Goal: Find specific page/section: Find specific page/section

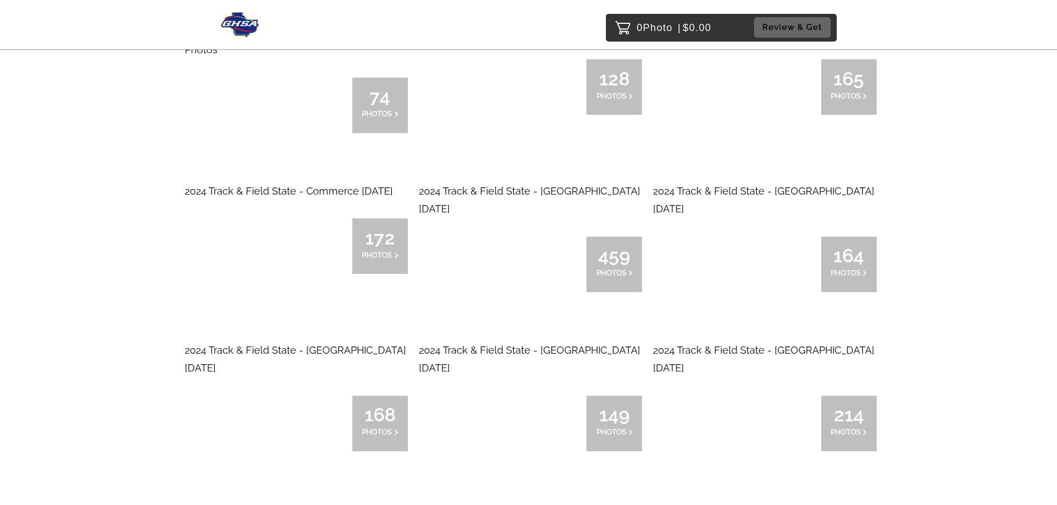
scroll to position [4716, 0]
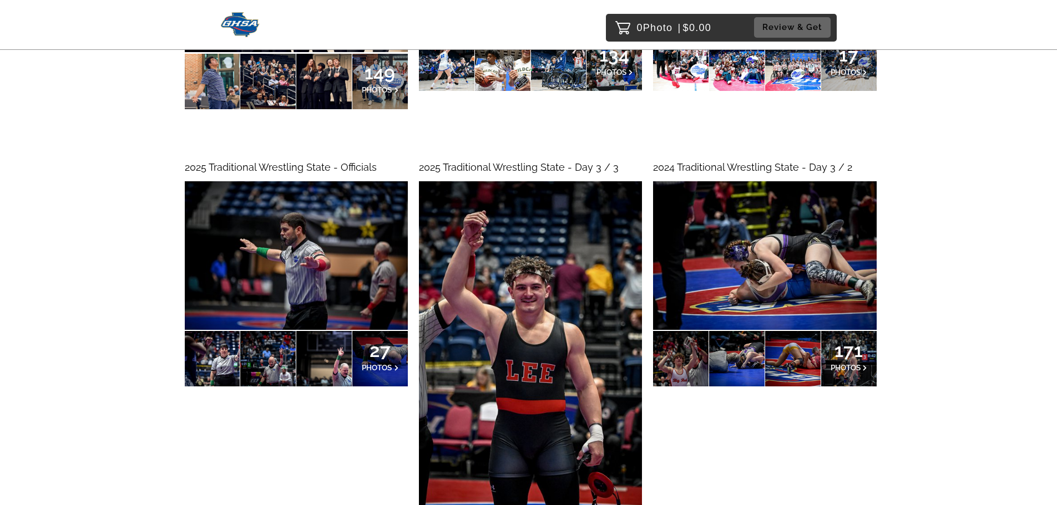
click at [743, 168] on span "2024 Traditional Wrestling State - Day 3 / 2" at bounding box center [752, 167] width 199 height 12
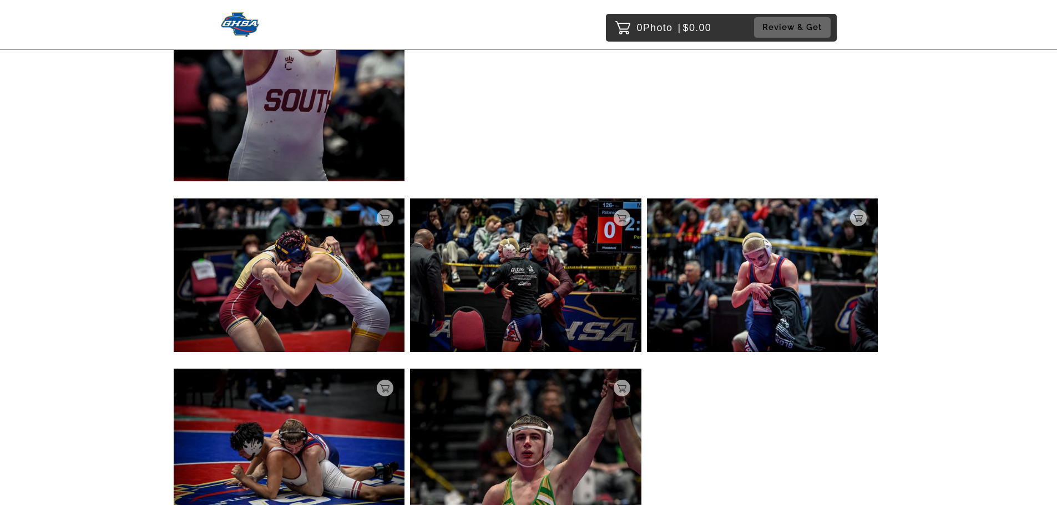
scroll to position [16795, 0]
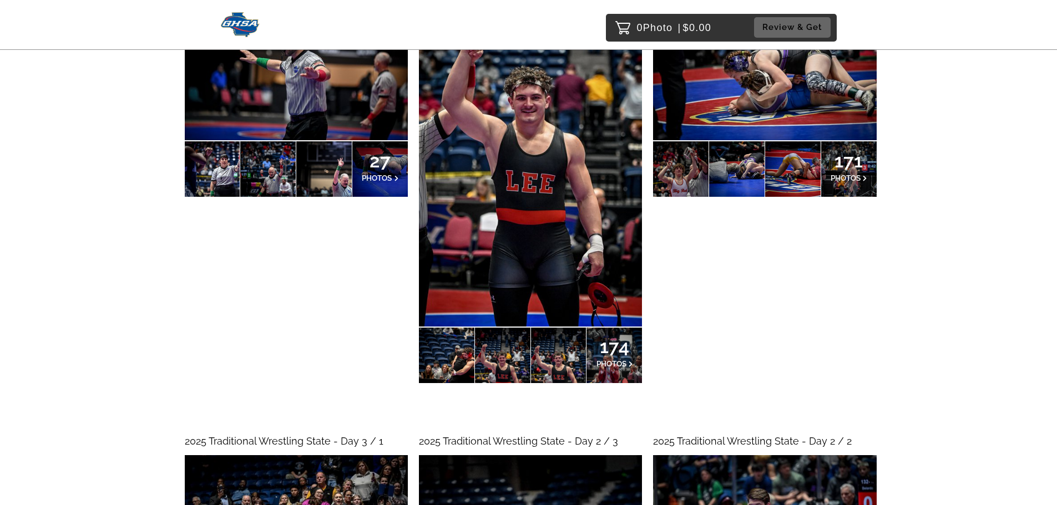
scroll to position [4915, 0]
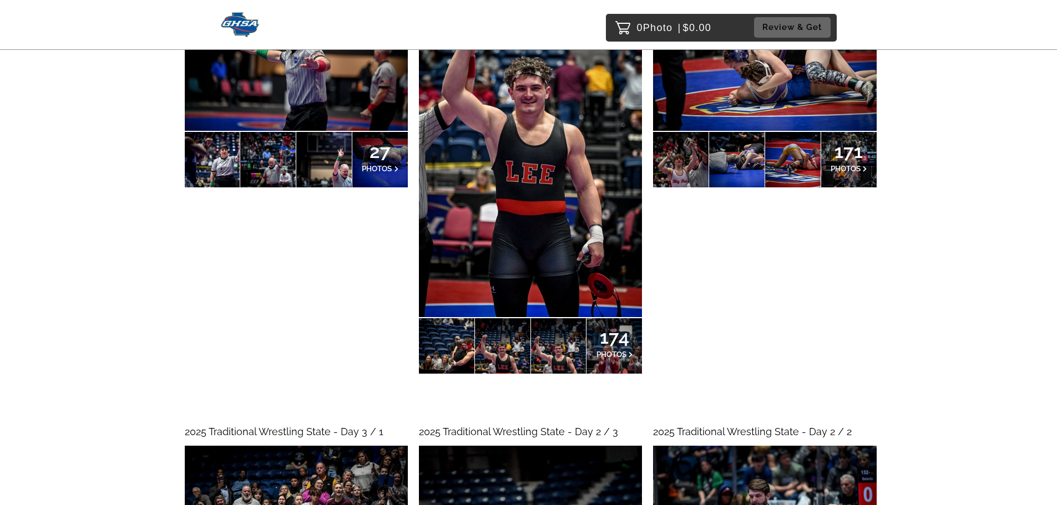
click at [341, 426] on span "2025 Traditional Wrestling State - Day 3 / 1" at bounding box center [284, 432] width 199 height 12
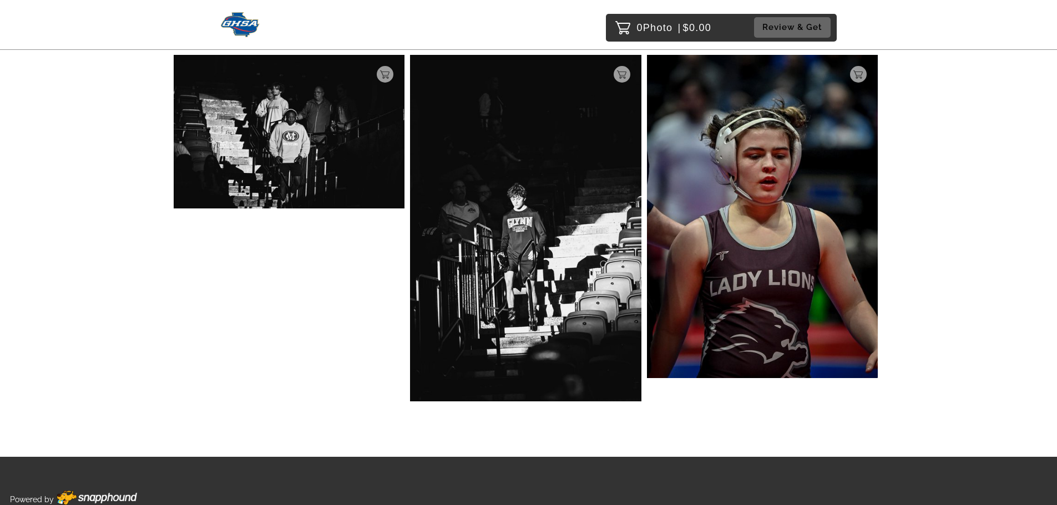
scroll to position [12731, 0]
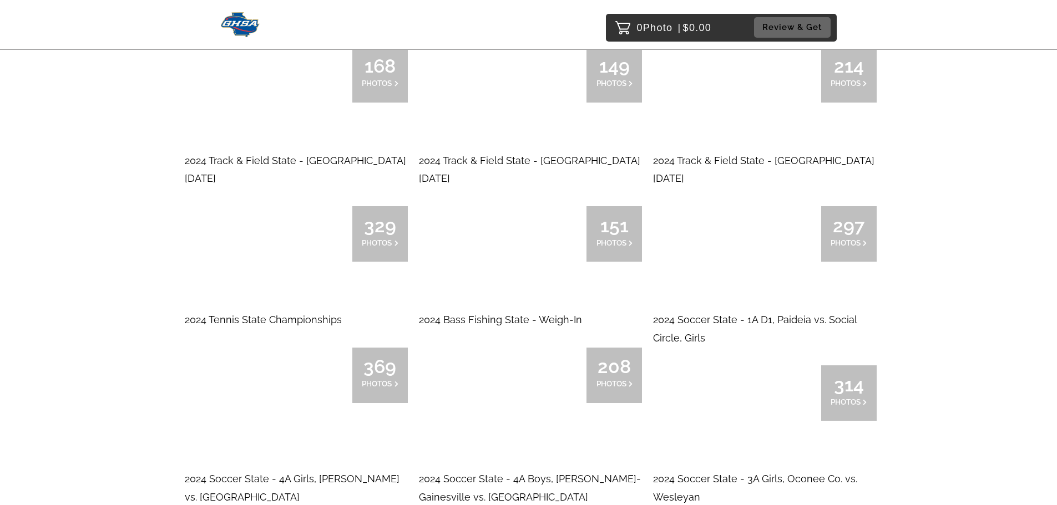
scroll to position [5206, 0]
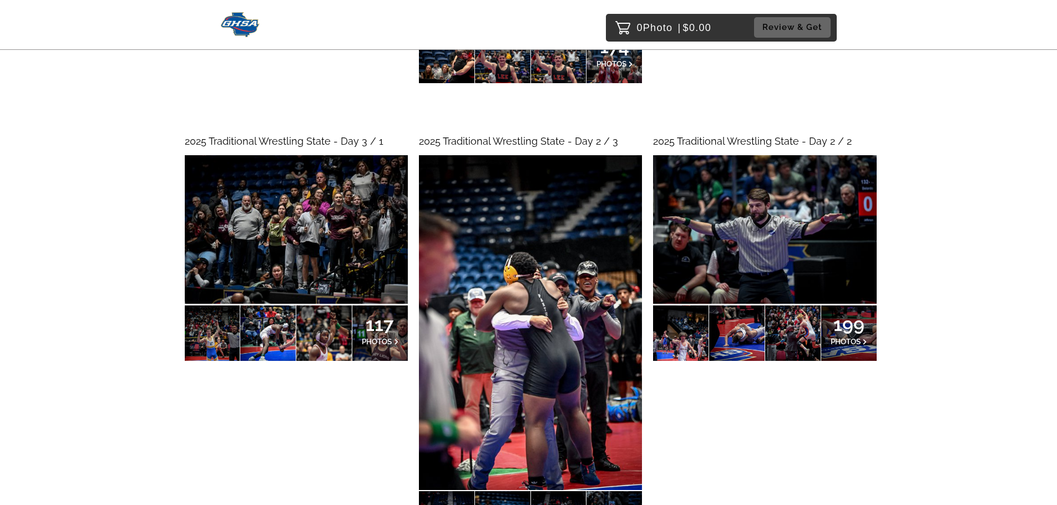
click at [556, 140] on span "2025 Traditional Wrestling State - Day 2 / 3" at bounding box center [518, 141] width 199 height 12
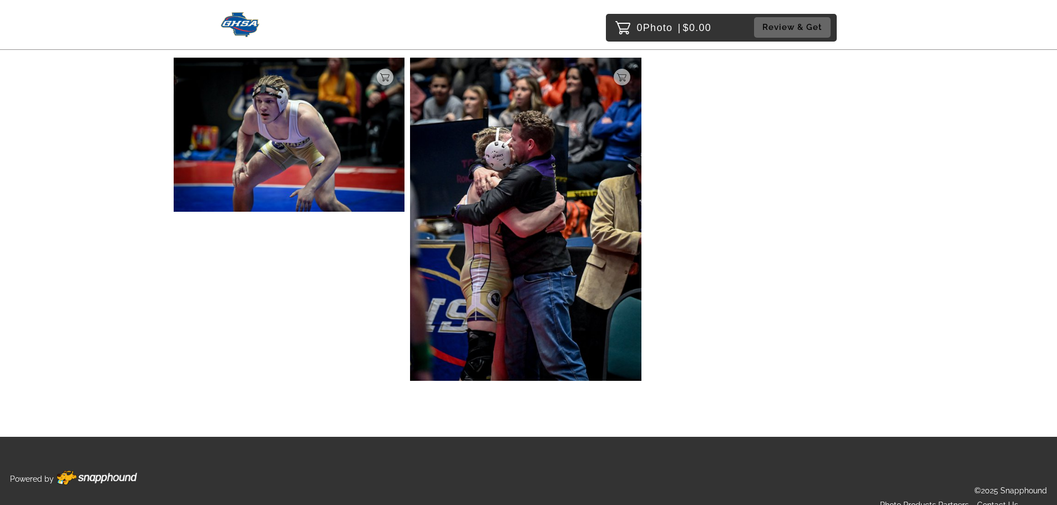
scroll to position [24298, 0]
